Goal: Information Seeking & Learning: Compare options

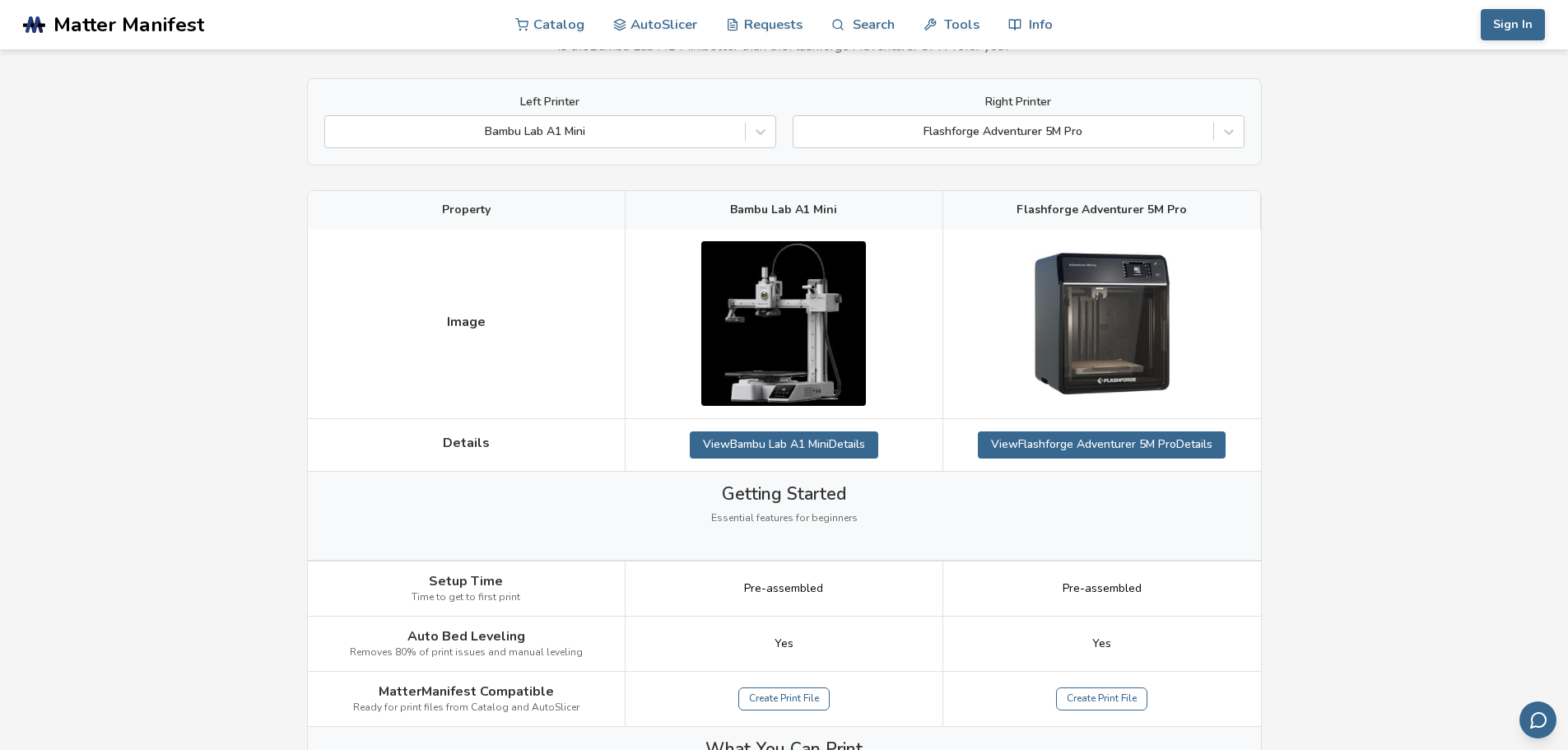
scroll to position [82, 0]
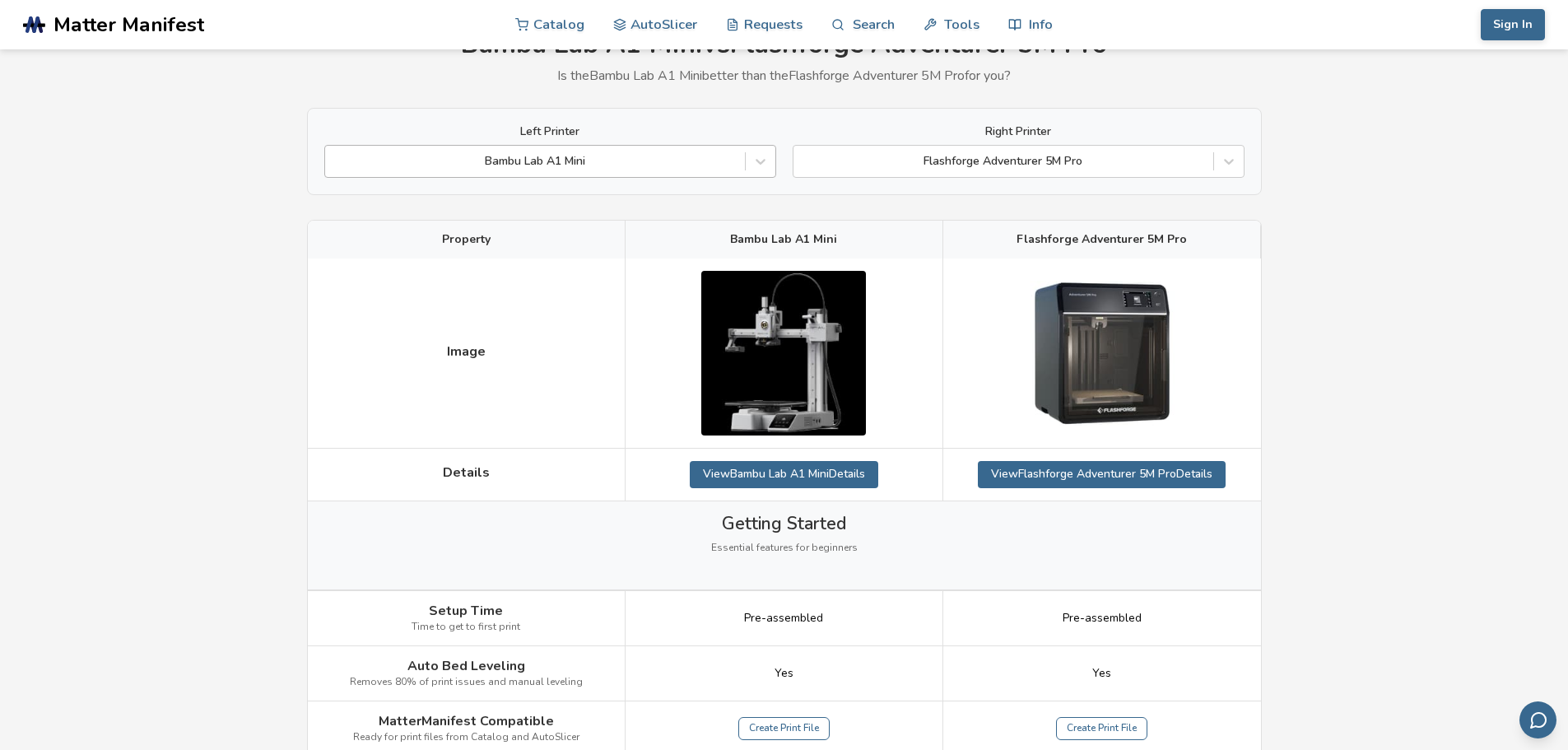
click at [718, 152] on div "Bambu Lab A1 Mini" at bounding box center [535, 162] width 420 height 23
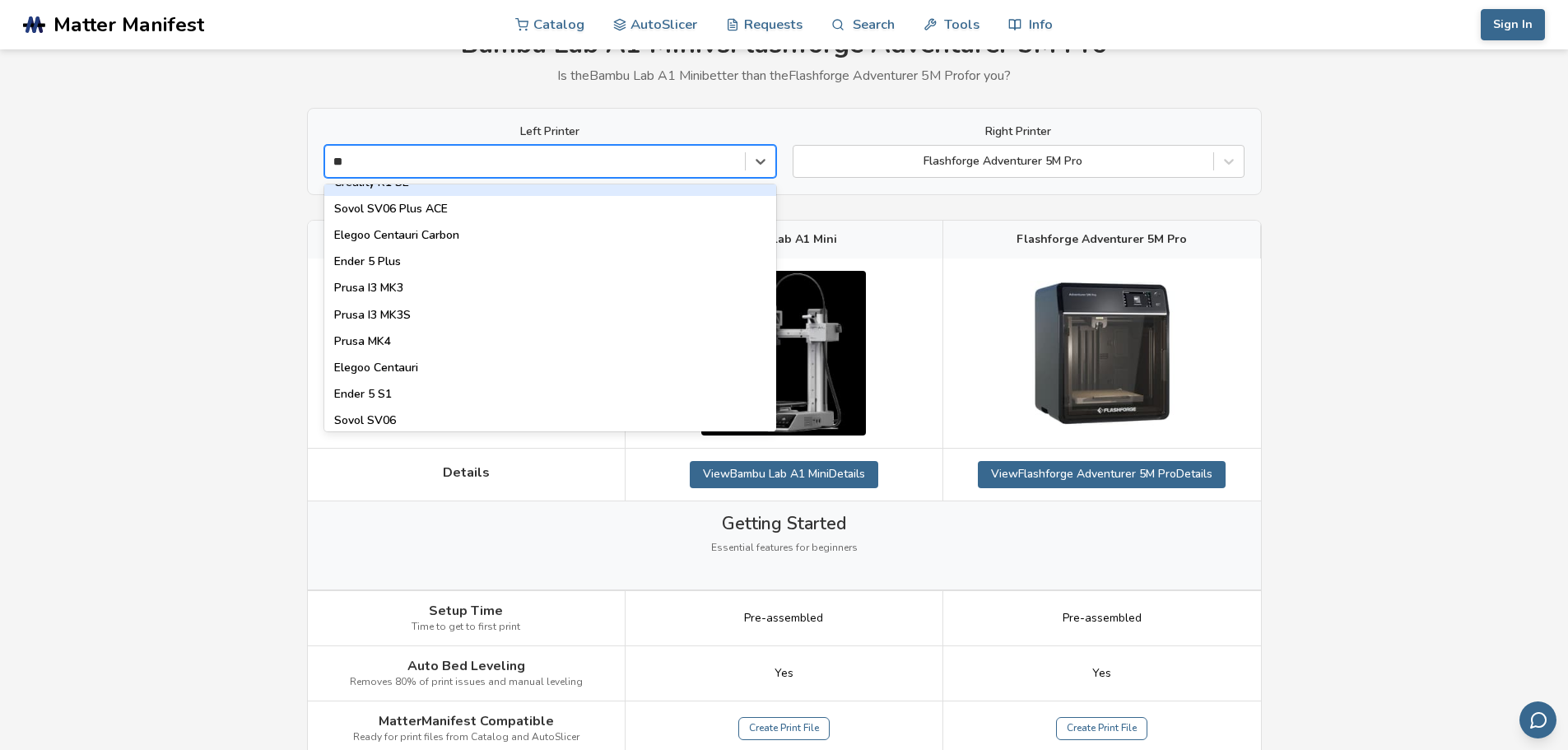
scroll to position [0, 0]
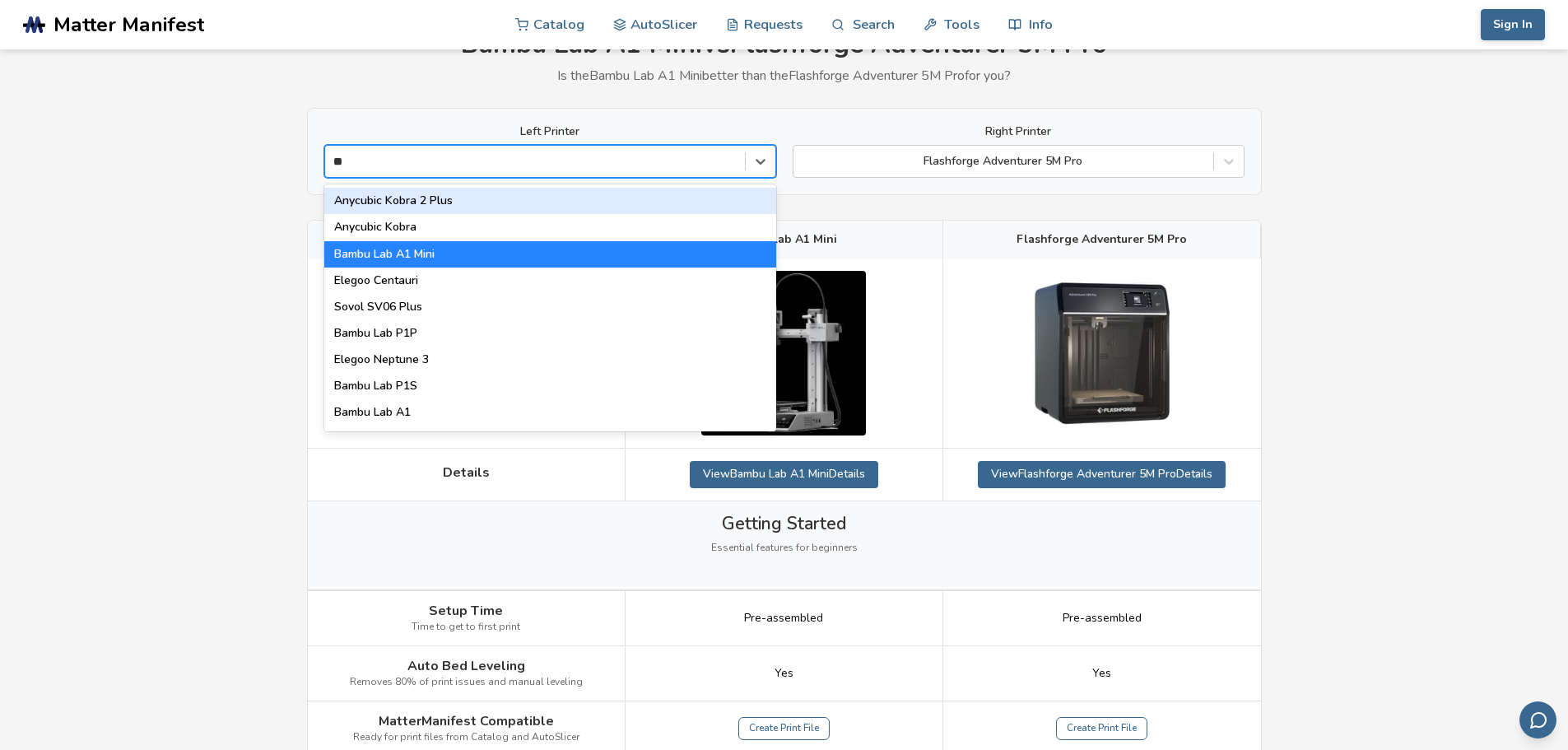
type input "***"
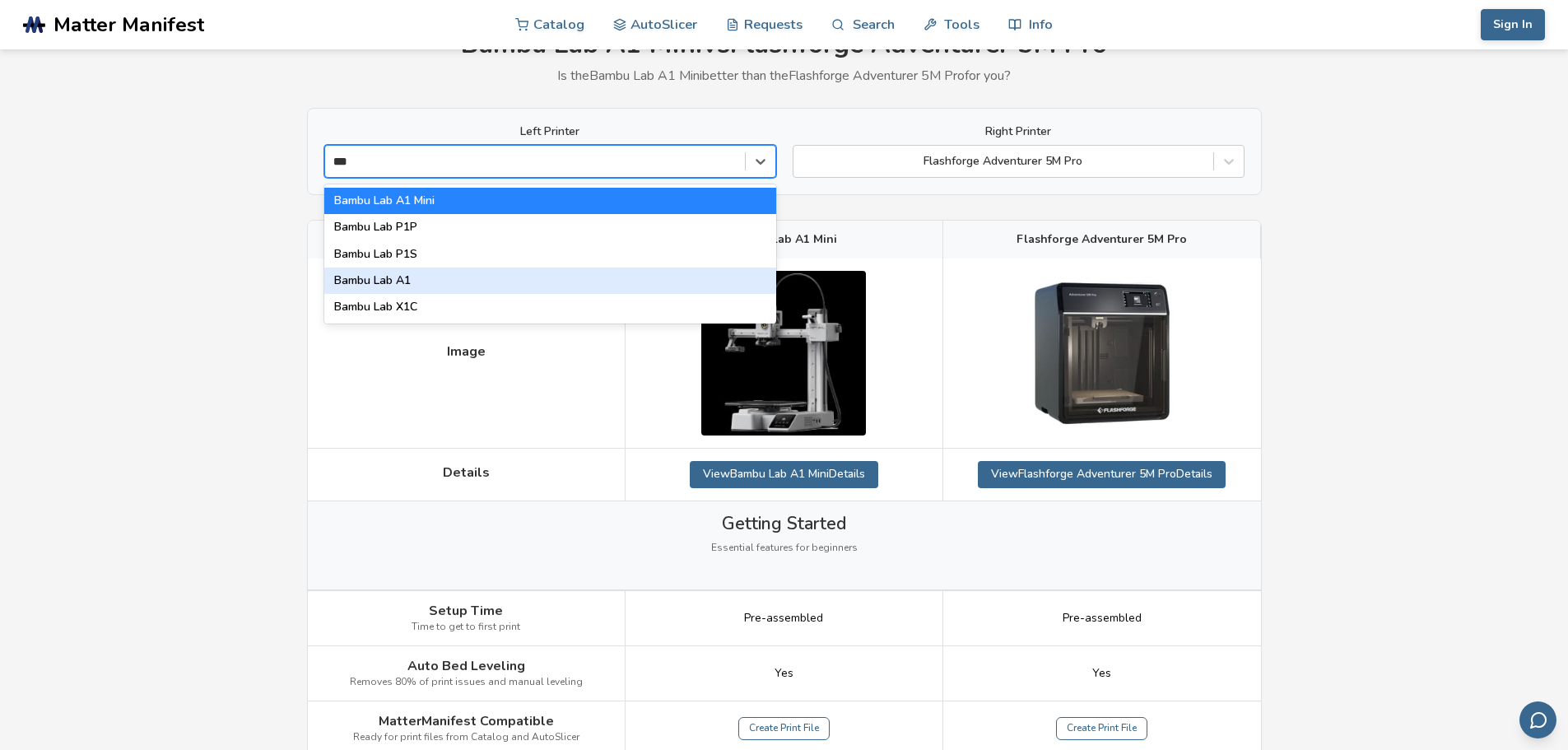
click at [449, 275] on div "Bambu Lab A1" at bounding box center [551, 280] width 452 height 26
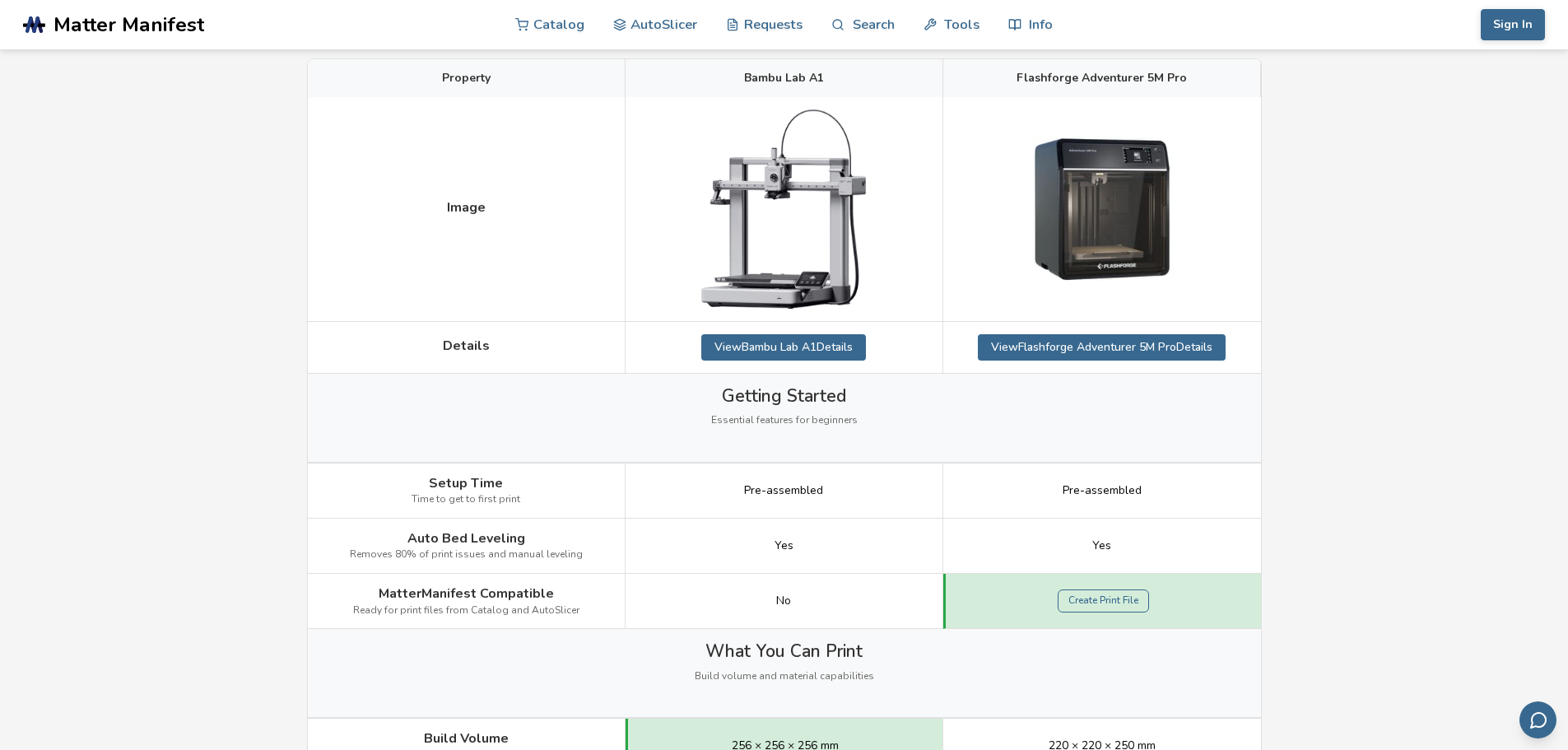
scroll to position [247, 0]
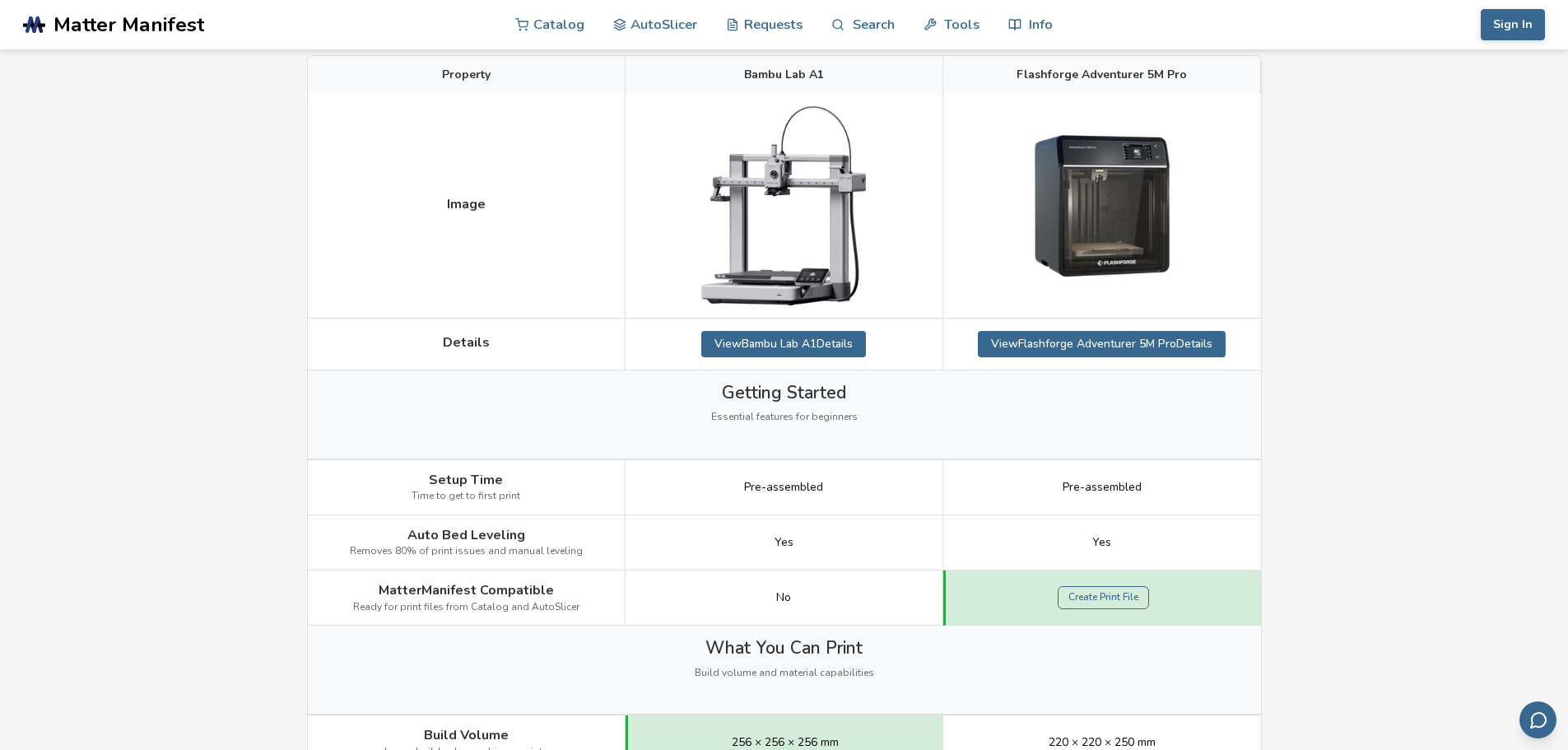
drag, startPoint x: 873, startPoint y: 583, endPoint x: 853, endPoint y: 583, distance: 20.0
click at [868, 583] on div "No" at bounding box center [785, 598] width 318 height 55
drag, startPoint x: 826, startPoint y: 582, endPoint x: 788, endPoint y: 580, distance: 38.1
click at [788, 580] on div "No" at bounding box center [785, 598] width 318 height 55
click at [1128, 584] on div "Create Print File" at bounding box center [1102, 598] width 318 height 55
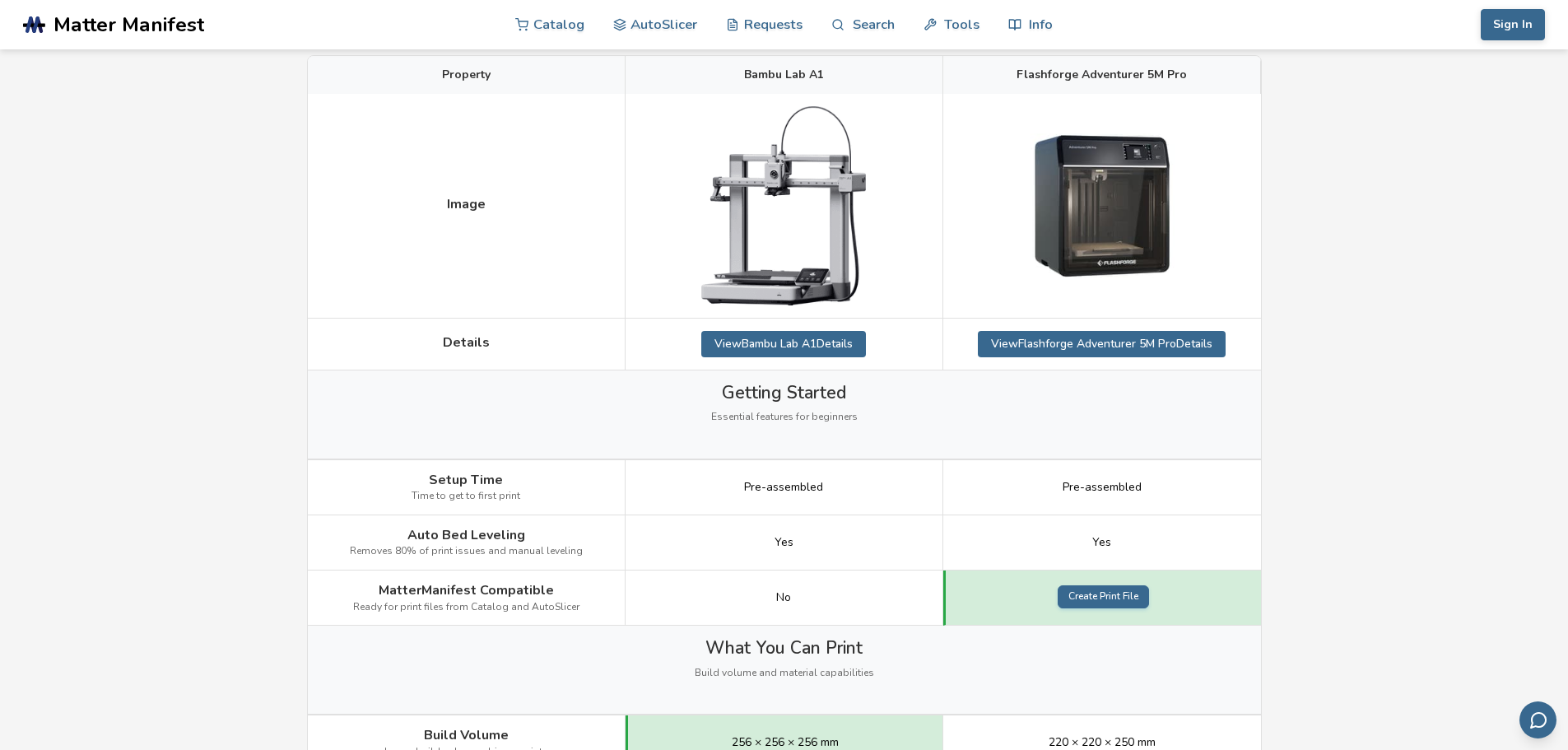
click at [1136, 591] on link "Create Print File" at bounding box center [1103, 597] width 91 height 23
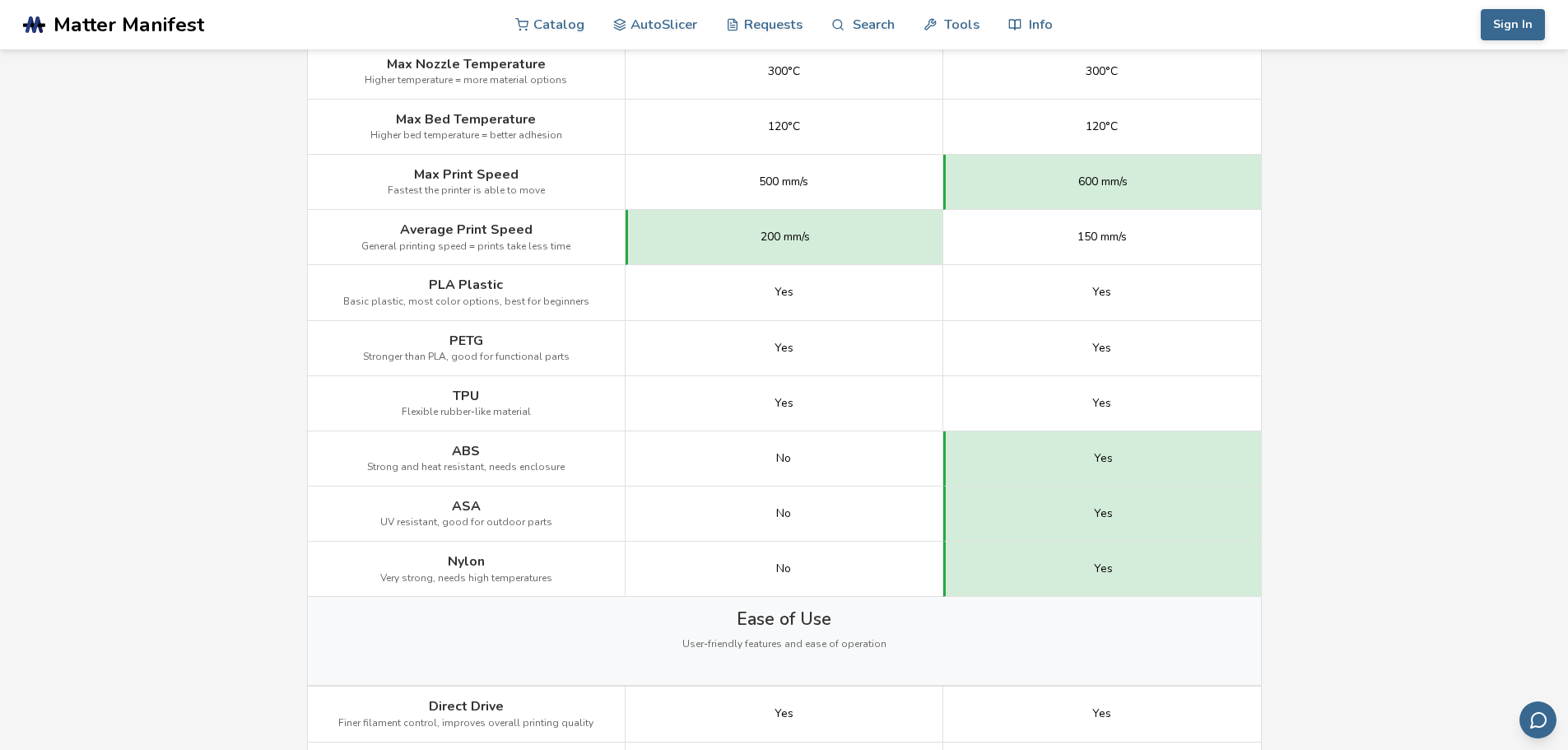
scroll to position [988, 0]
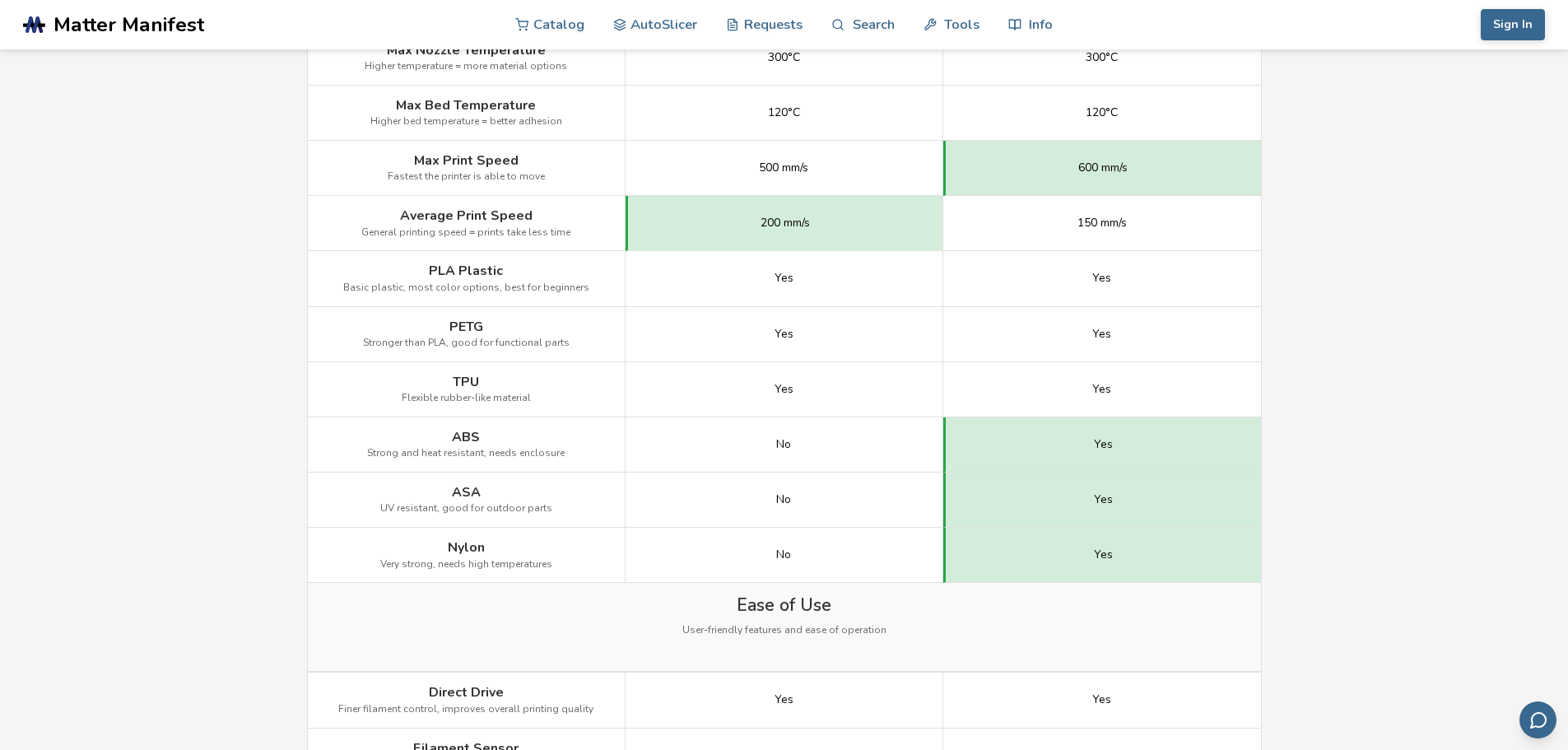
click at [669, 455] on div "No" at bounding box center [785, 445] width 318 height 55
drag, startPoint x: 595, startPoint y: 389, endPoint x: 461, endPoint y: 347, distance: 140.4
click at [0, 0] on div "Image Details View Bambu Lab A1 Details View Flashforge Adventurer 5M Pro Detai…" at bounding box center [0, 0] width 0 height 0
click at [461, 347] on span "Stronger than PLA, good for functional parts" at bounding box center [466, 343] width 207 height 12
drag, startPoint x: 594, startPoint y: 386, endPoint x: 425, endPoint y: 316, distance: 182.9
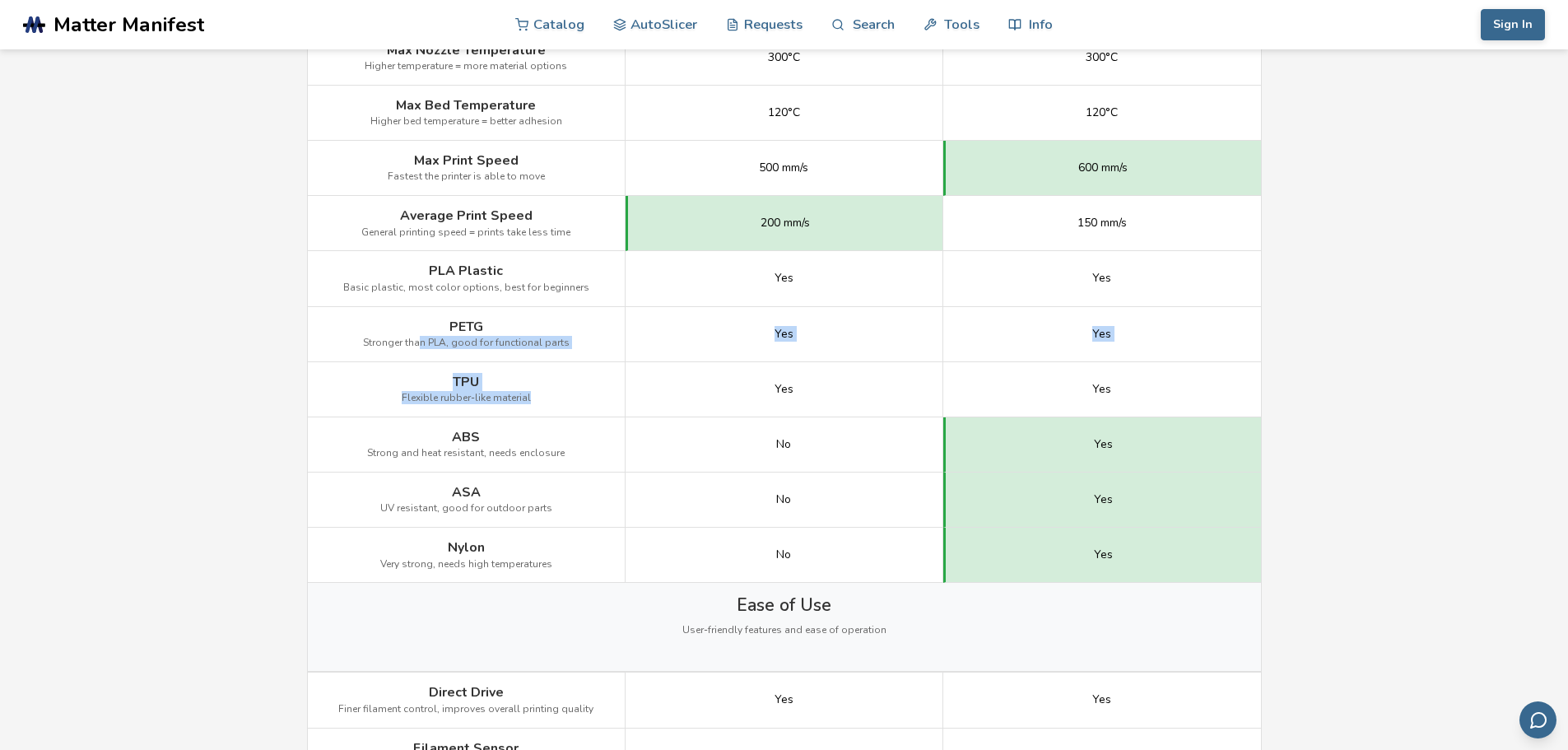
click at [0, 0] on div "Image Details View Bambu Lab A1 Details View Flashforge Adventurer 5M Pro Detai…" at bounding box center [0, 0] width 0 height 0
click at [425, 316] on div "PETG Stronger than PLA, good for functional parts" at bounding box center [467, 335] width 318 height 55
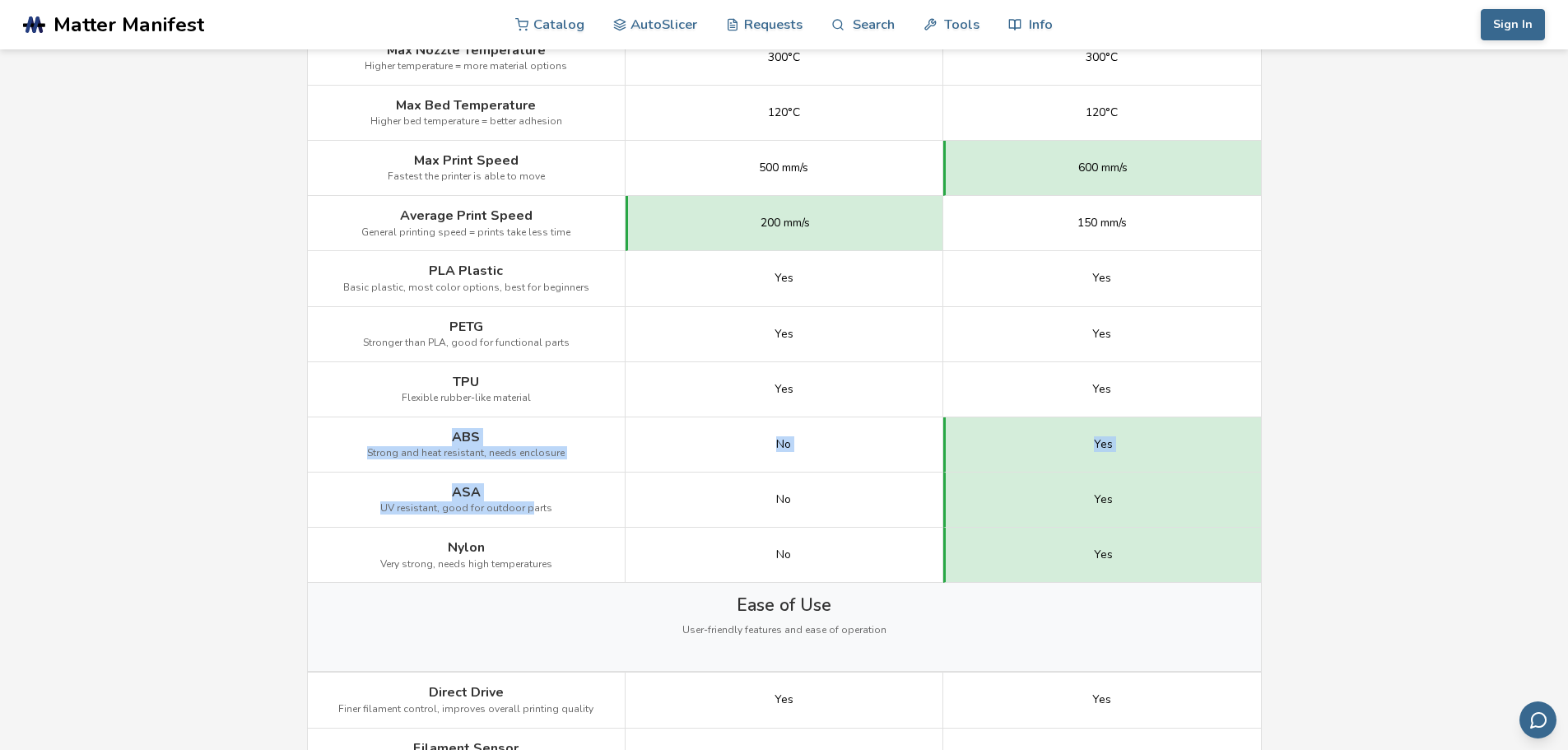
drag, startPoint x: 454, startPoint y: 443, endPoint x: 525, endPoint y: 517, distance: 102.6
click at [0, 0] on div "Image Details View Bambu Lab A1 Details View Flashforge Adventurer 5M Pro Detai…" at bounding box center [0, 0] width 0 height 0
click at [525, 517] on div "ASA UV resistant, good for outdoor parts" at bounding box center [467, 501] width 318 height 55
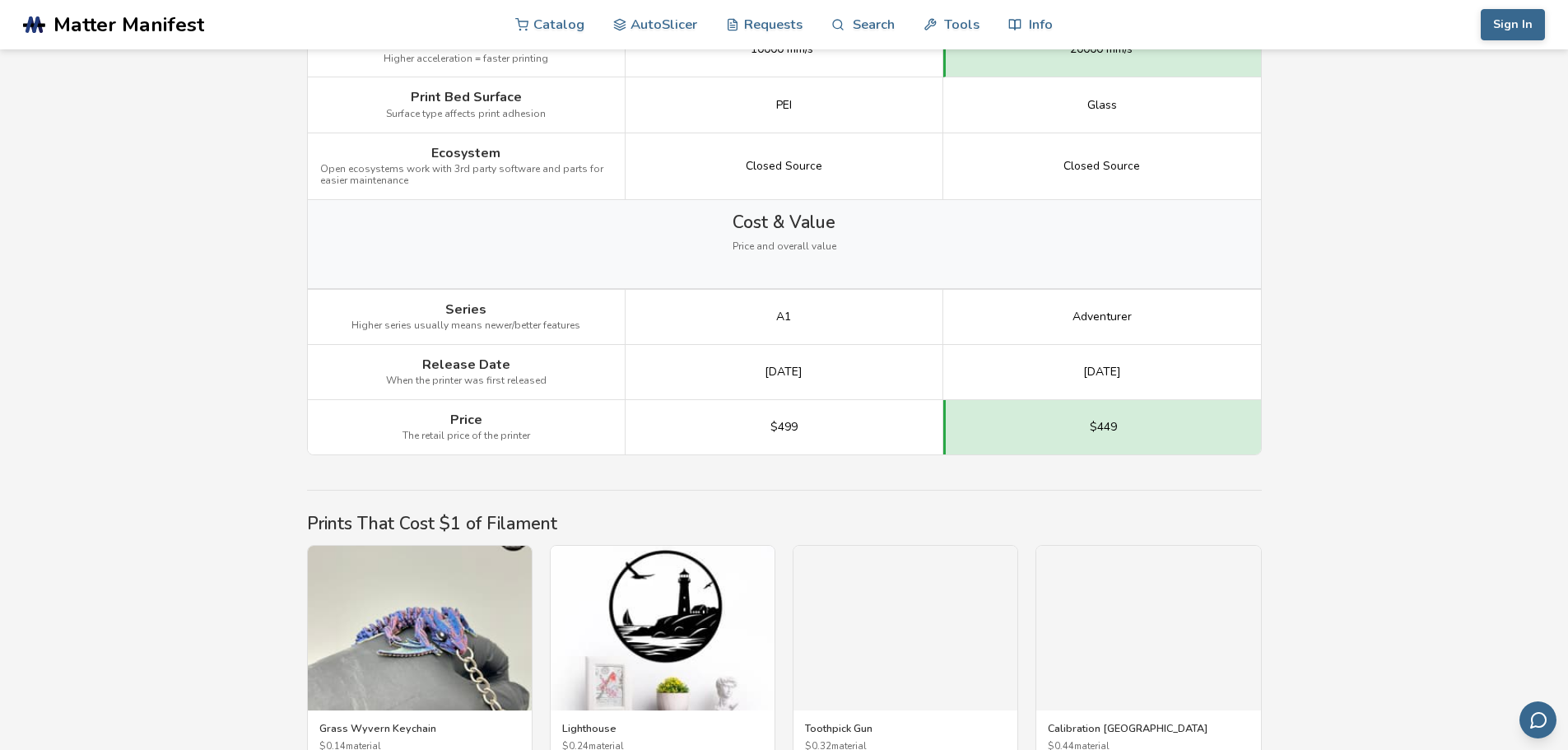
scroll to position [2388, 0]
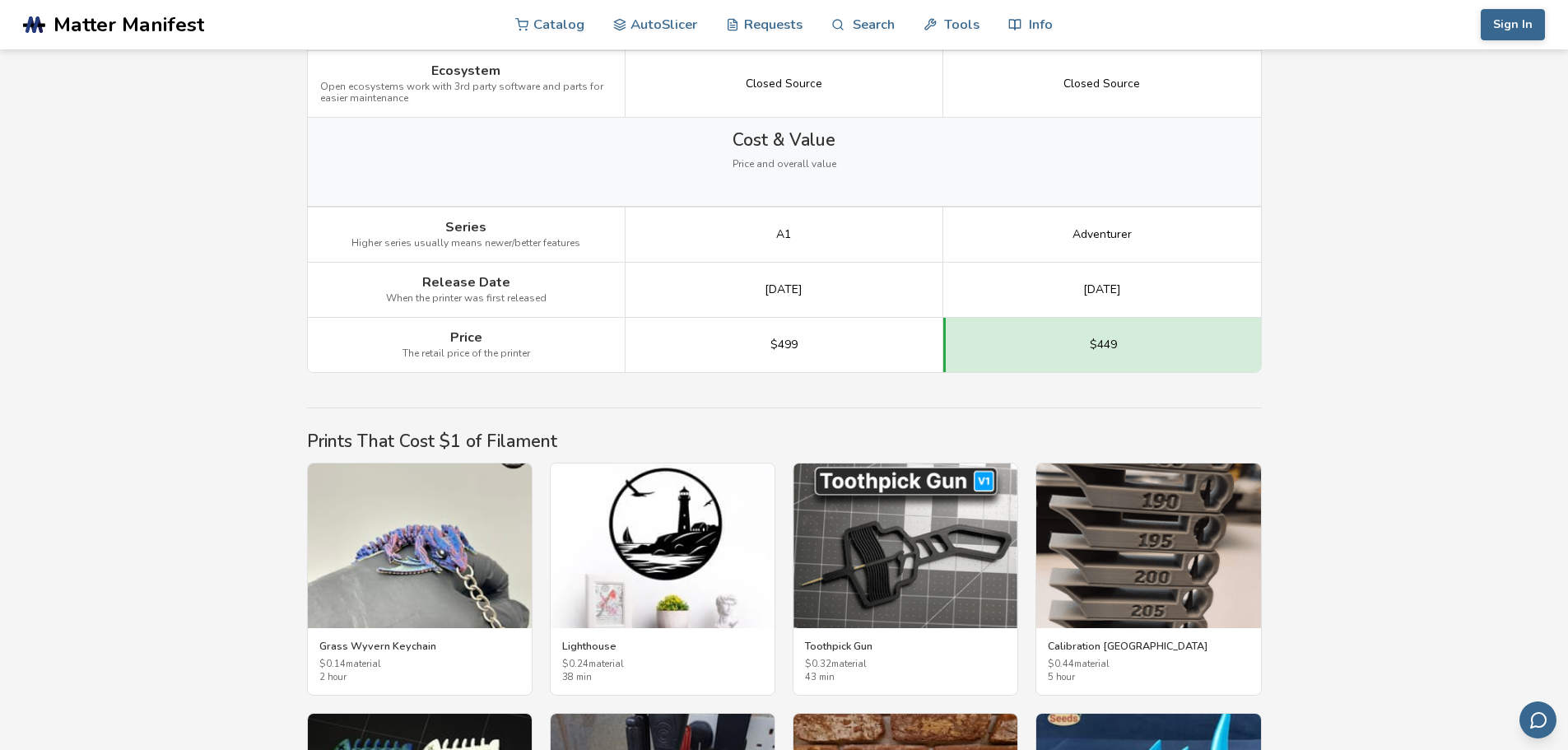
click at [829, 318] on div "$499" at bounding box center [785, 345] width 318 height 54
drag, startPoint x: 951, startPoint y: 304, endPoint x: 1091, endPoint y: 295, distance: 140.3
click at [1091, 295] on div "[DATE]" at bounding box center [1102, 290] width 318 height 55
click at [1091, 295] on span "[DATE]" at bounding box center [1101, 290] width 38 height 13
click at [1094, 295] on span "[DATE]" at bounding box center [1101, 290] width 38 height 13
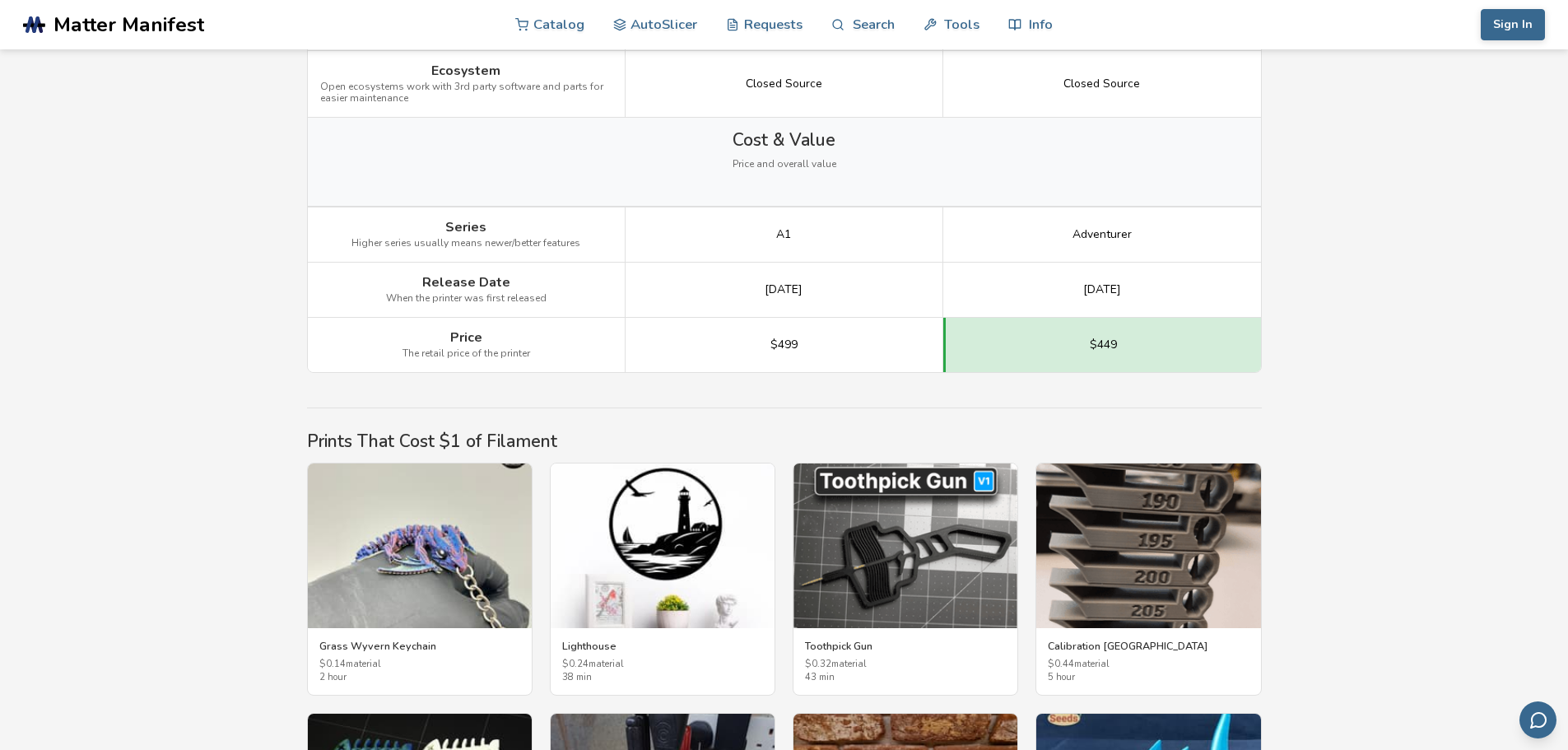
drag, startPoint x: 843, startPoint y: 229, endPoint x: 807, endPoint y: 219, distance: 37.4
click at [807, 219] on div "A1" at bounding box center [785, 235] width 318 height 55
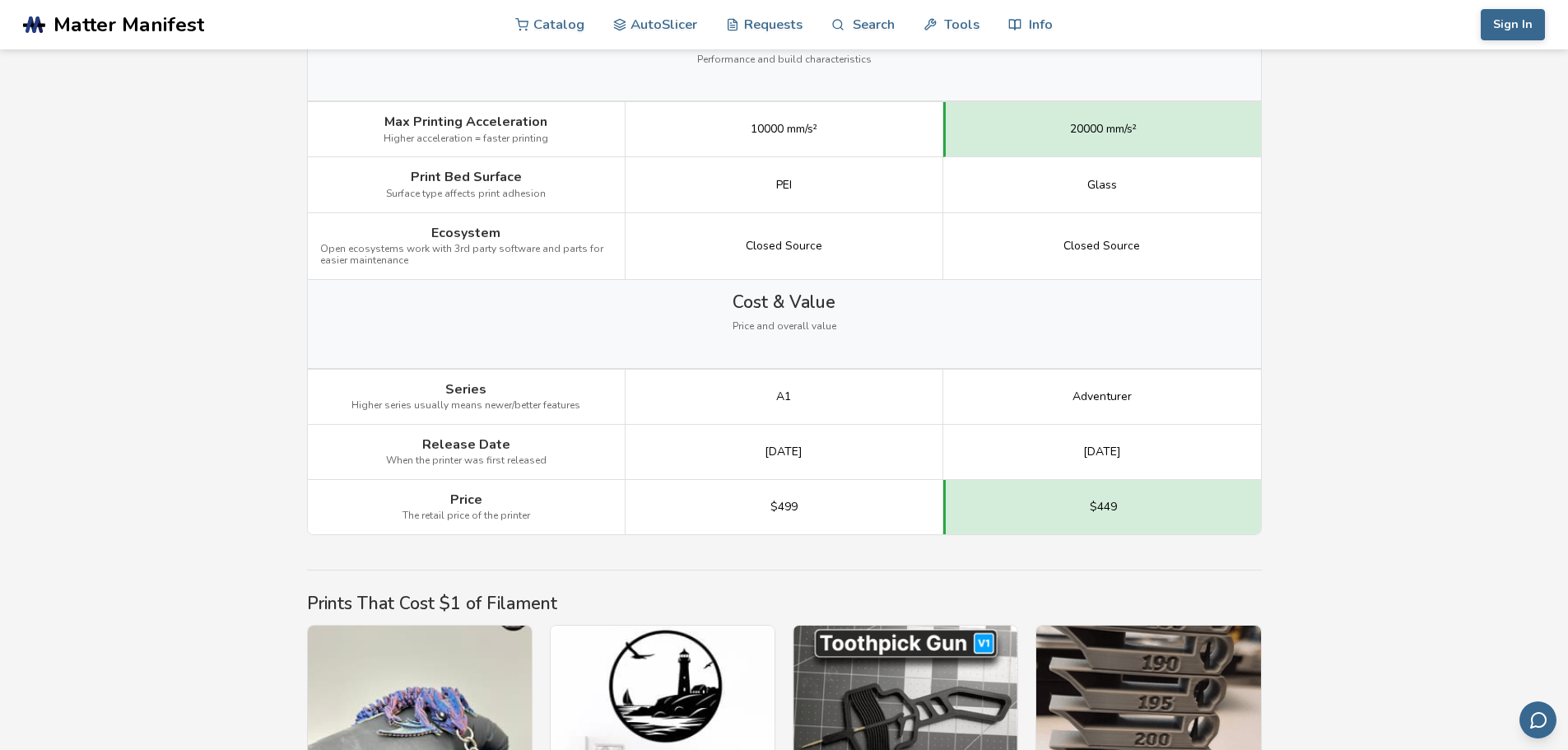
scroll to position [2223, 0]
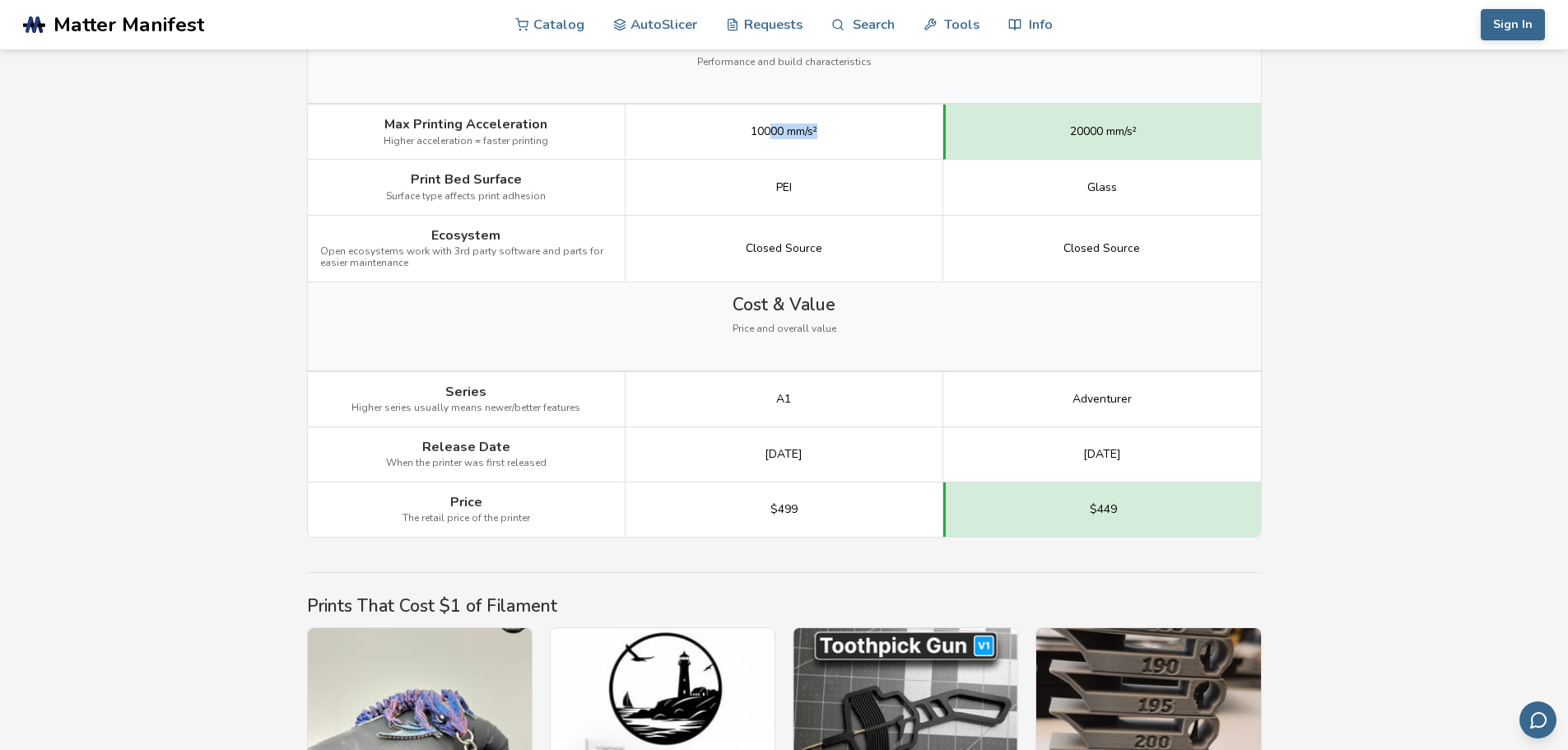
drag, startPoint x: 811, startPoint y: 133, endPoint x: 899, endPoint y: 134, distance: 88.0
click at [898, 134] on div "10000 mm/s²" at bounding box center [785, 132] width 318 height 55
click at [899, 134] on div "10000 mm/s²" at bounding box center [785, 132] width 318 height 55
drag, startPoint x: 878, startPoint y: 132, endPoint x: 684, endPoint y: 117, distance: 194.6
click at [684, 117] on div "10000 mm/s²" at bounding box center [785, 132] width 318 height 55
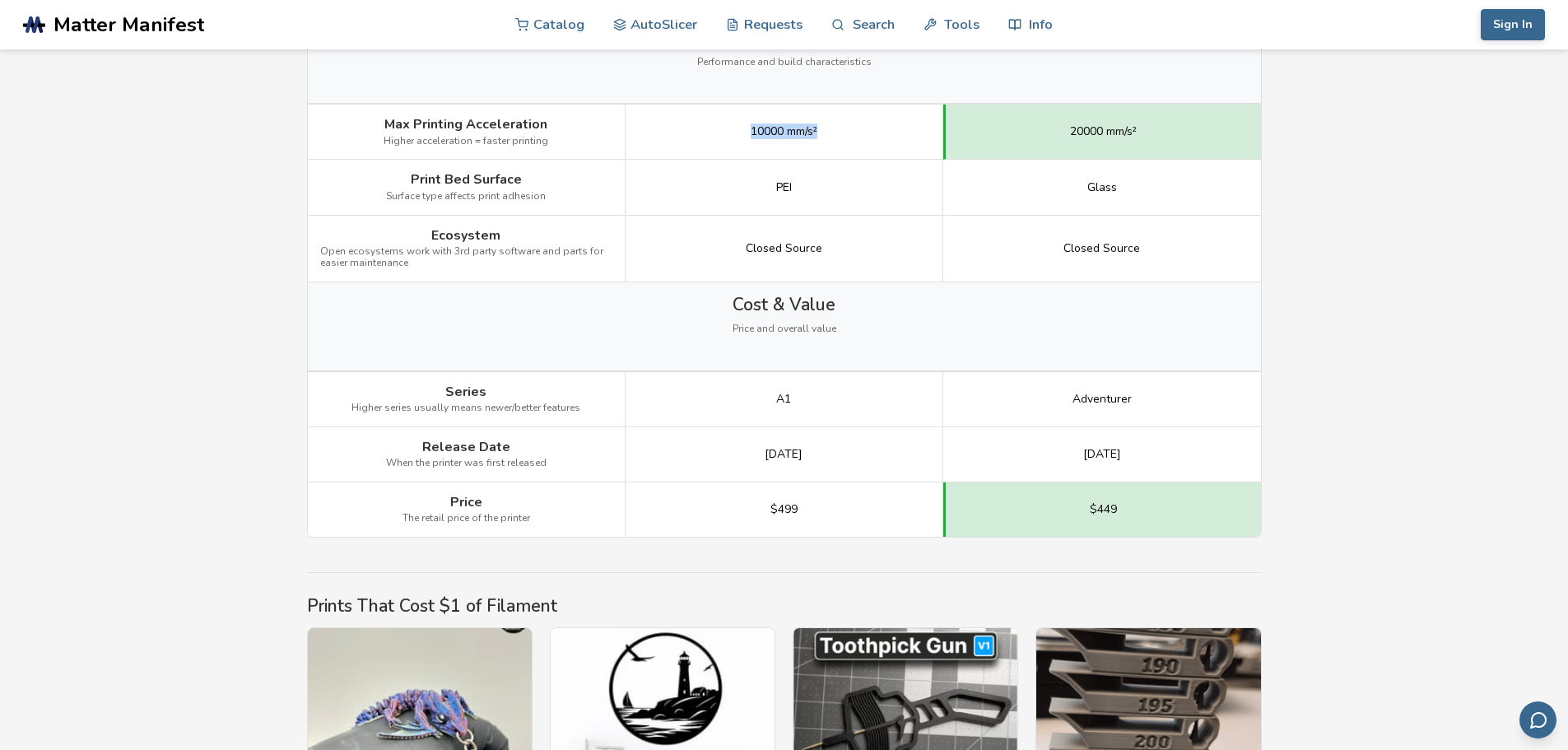
click at [684, 117] on div "10000 mm/s²" at bounding box center [785, 132] width 318 height 55
